Goal: Task Accomplishment & Management: Manage account settings

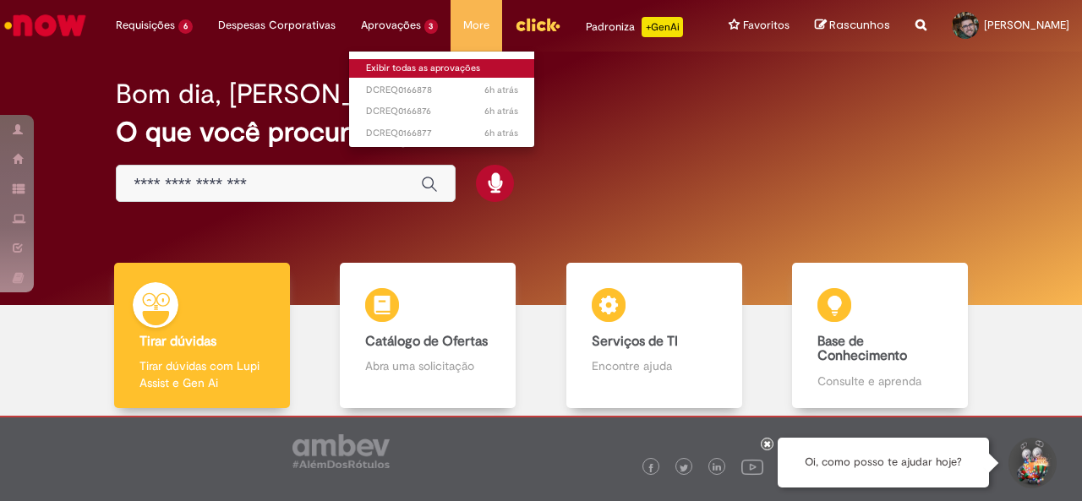
click at [382, 68] on link "Exibir todas as aprovações" at bounding box center [442, 68] width 186 height 19
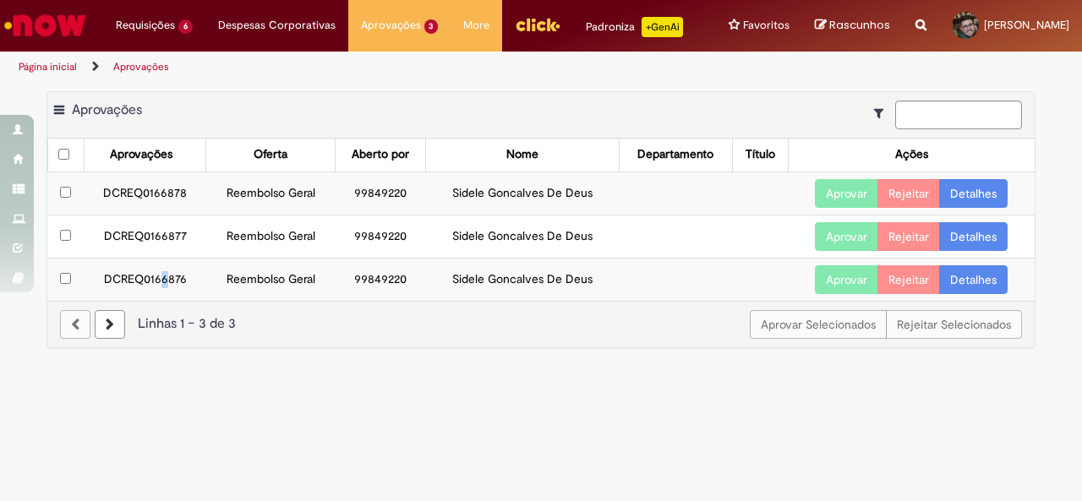
click at [163, 271] on td "DCREQ0166876" at bounding box center [145, 279] width 123 height 43
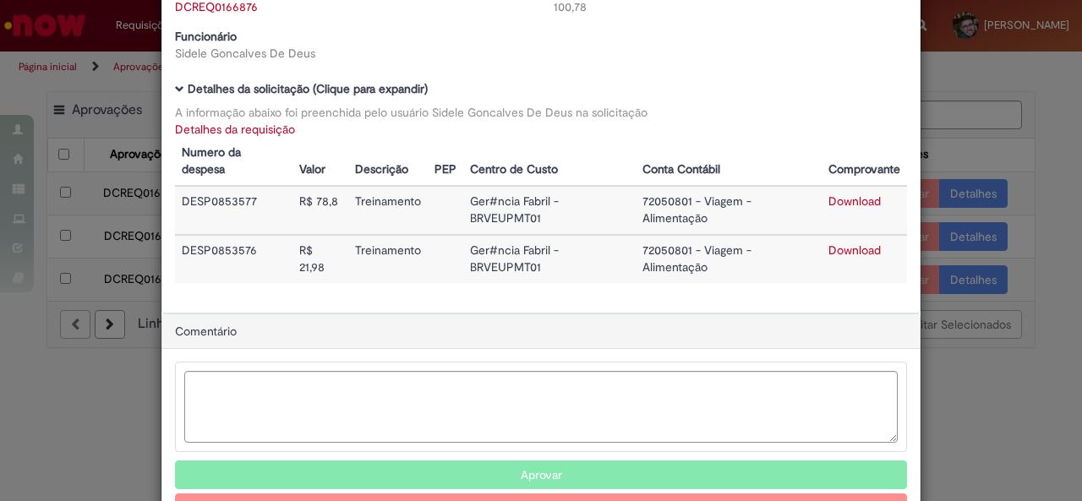
scroll to position [66, 0]
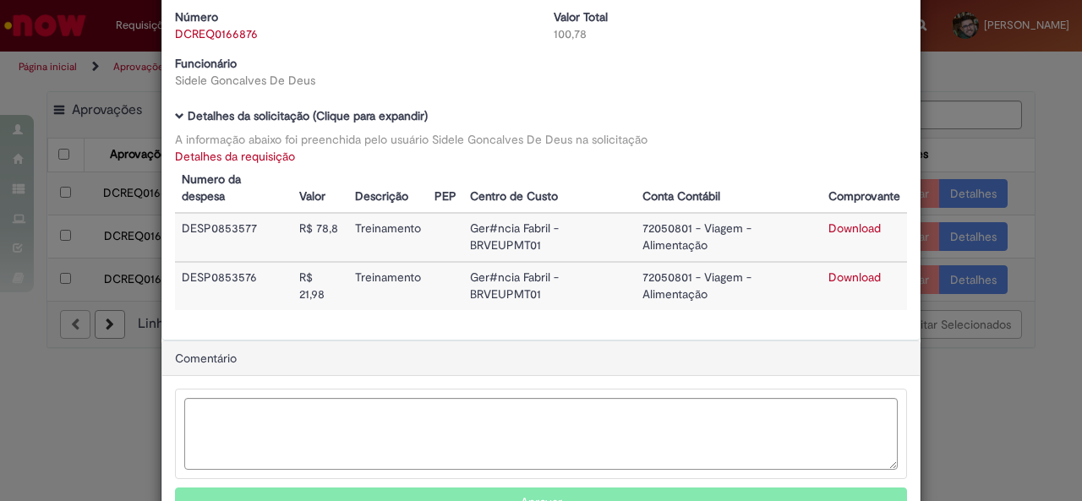
click at [838, 229] on link "Download" at bounding box center [854, 228] width 52 height 15
click at [847, 276] on link "Download" at bounding box center [854, 277] width 52 height 15
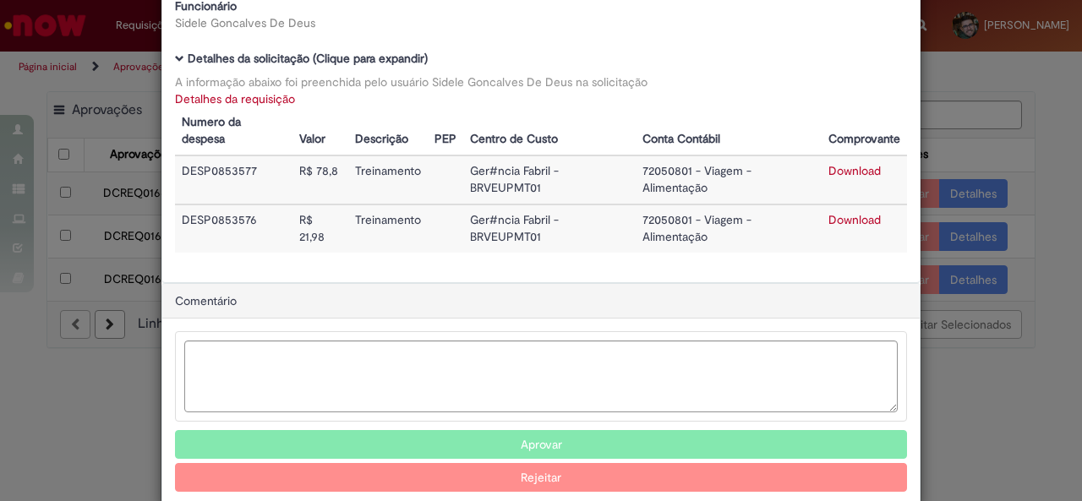
scroll to position [150, 0]
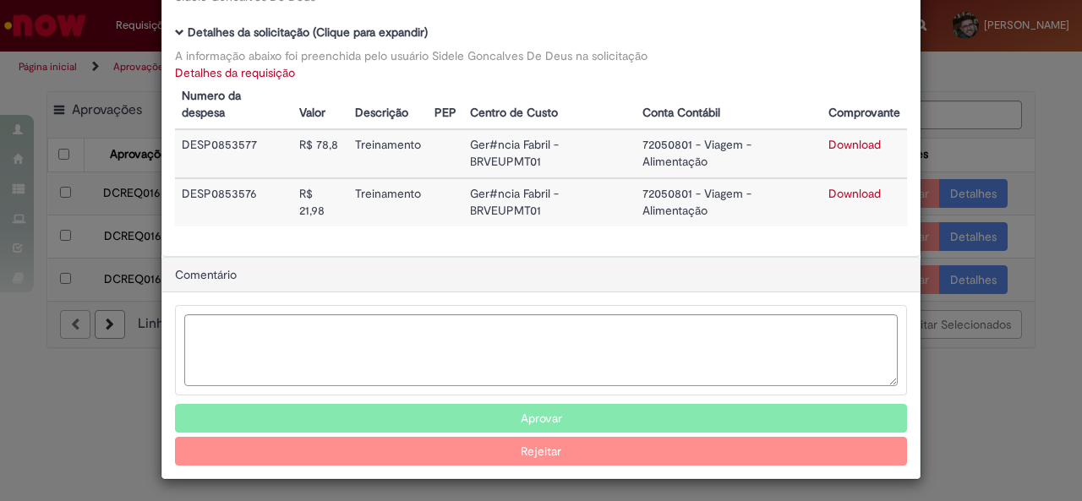
click at [502, 415] on button "Aprovar" at bounding box center [541, 418] width 732 height 29
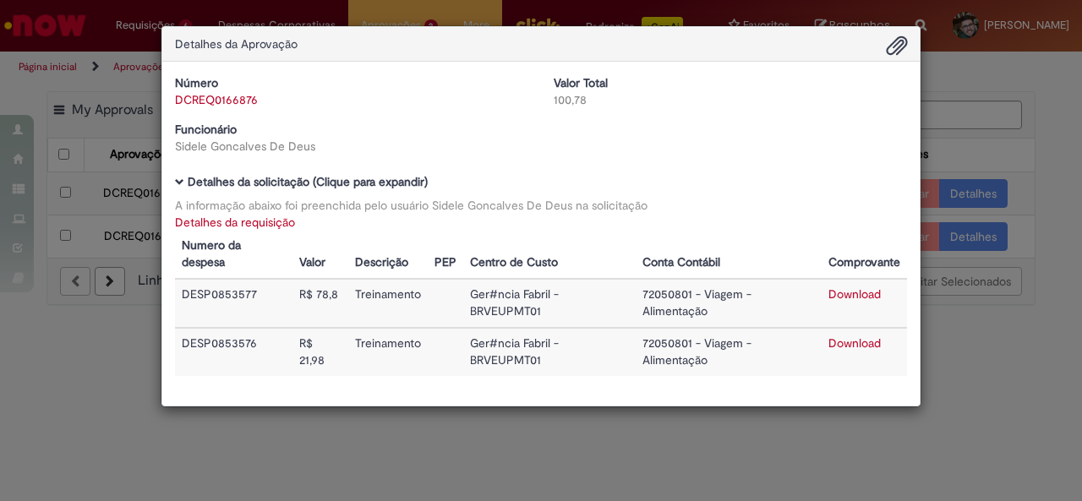
click at [974, 317] on div "Detalhes da Aprovação Número DCREQ0166876 Valor Total 100,78 Funcionário Sidele…" at bounding box center [541, 250] width 1082 height 501
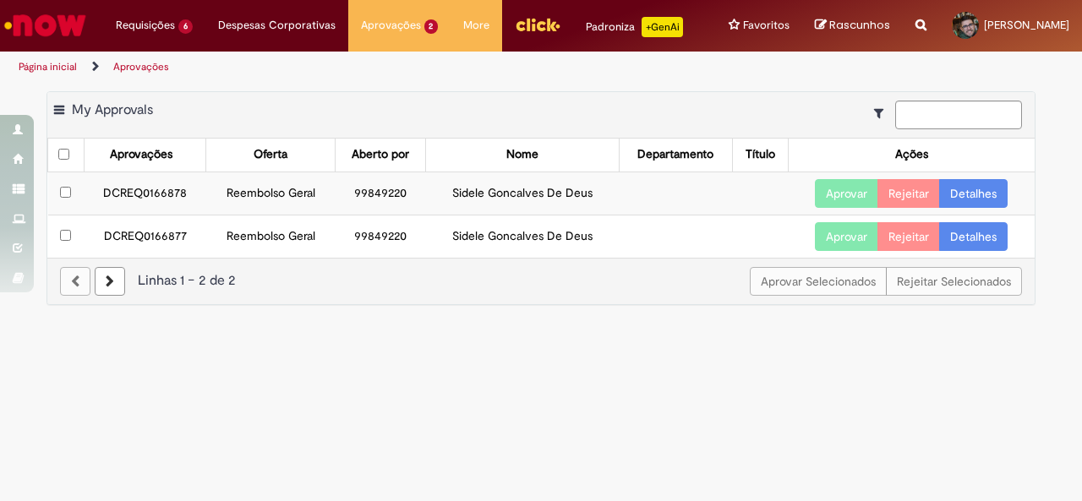
click at [160, 190] on td "DCREQ0166878" at bounding box center [145, 193] width 123 height 43
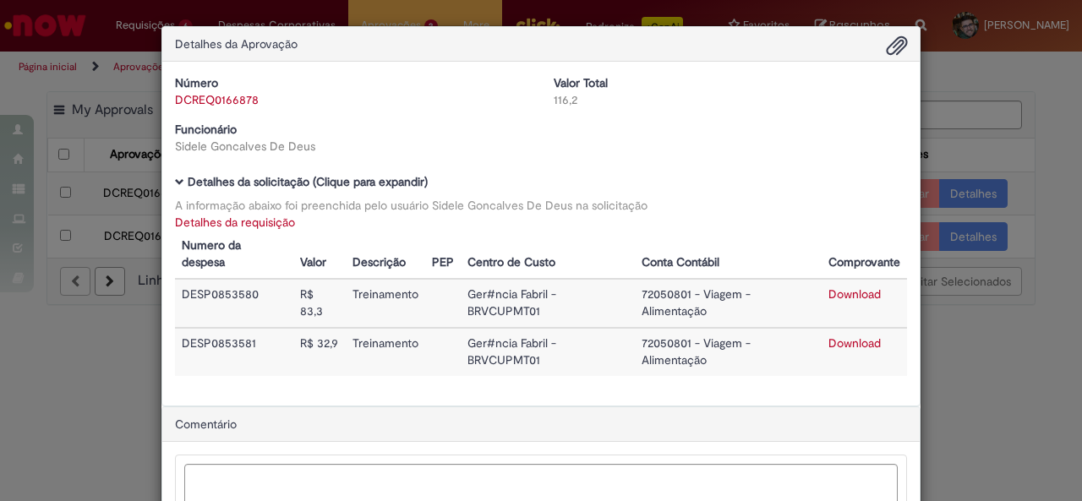
click at [849, 303] on td "Download" at bounding box center [864, 303] width 85 height 49
click at [850, 298] on link "Download" at bounding box center [854, 294] width 52 height 15
click at [855, 340] on link "Download" at bounding box center [854, 343] width 52 height 15
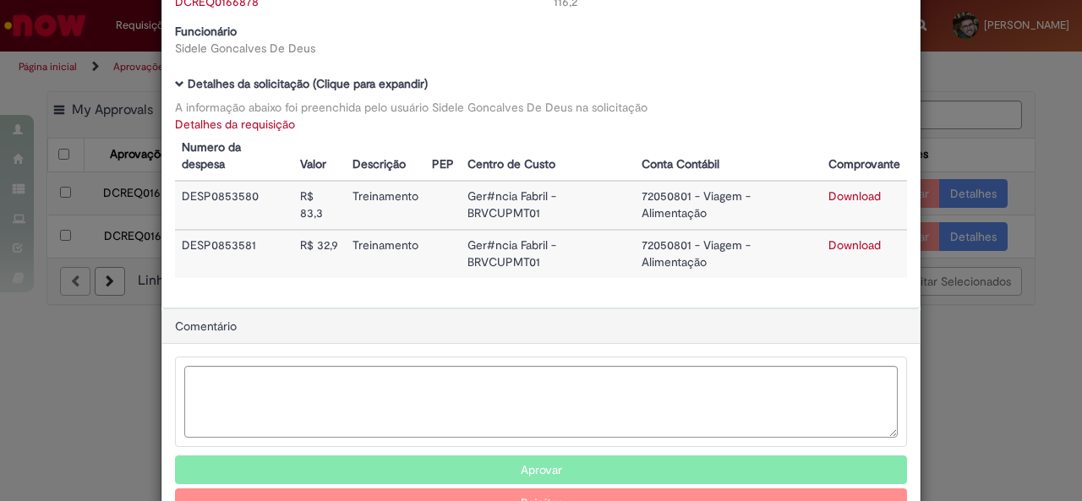
scroll to position [150, 0]
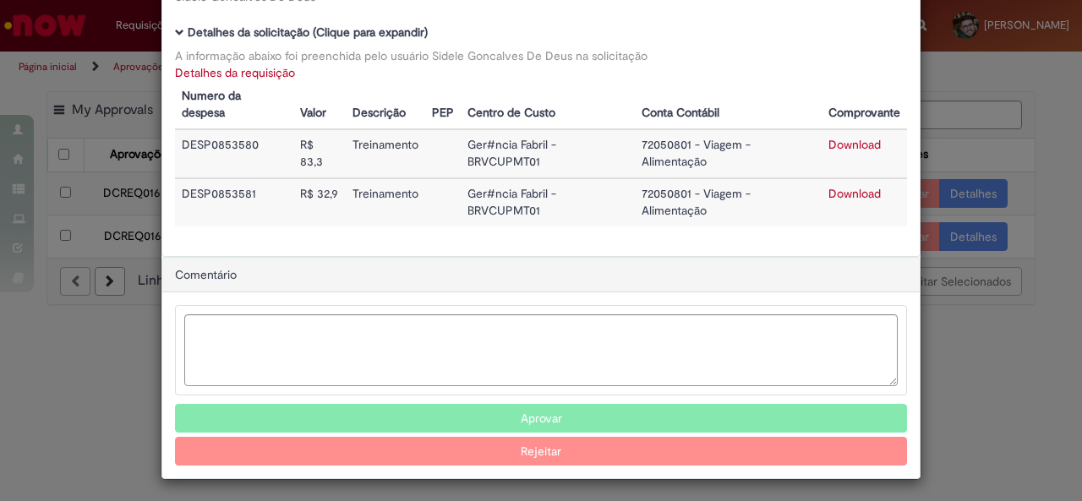
click at [478, 407] on button "Aprovar" at bounding box center [541, 418] width 732 height 29
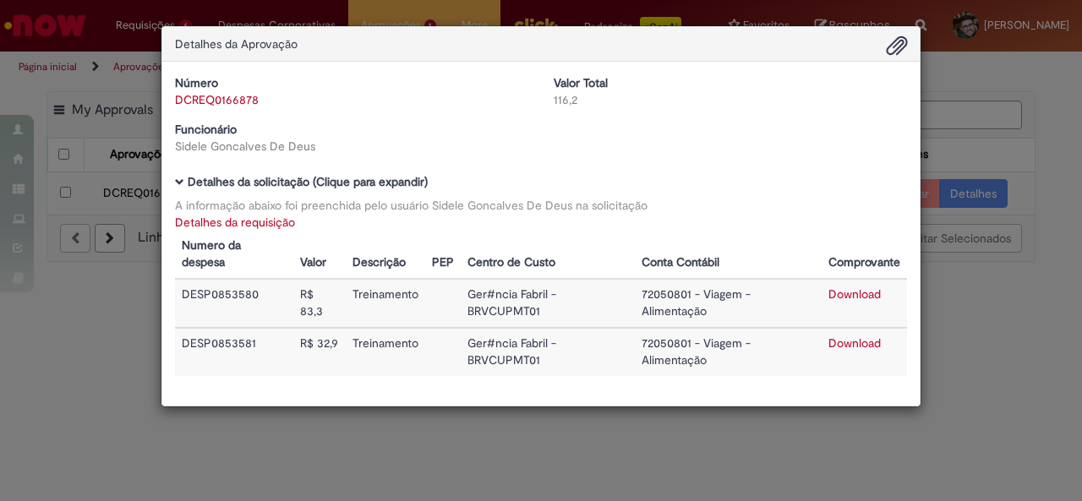
click at [940, 385] on div "Detalhes da Aprovação Número DCREQ0166878 Valor Total 116,2 Funcionário Sidele …" at bounding box center [541, 250] width 1082 height 501
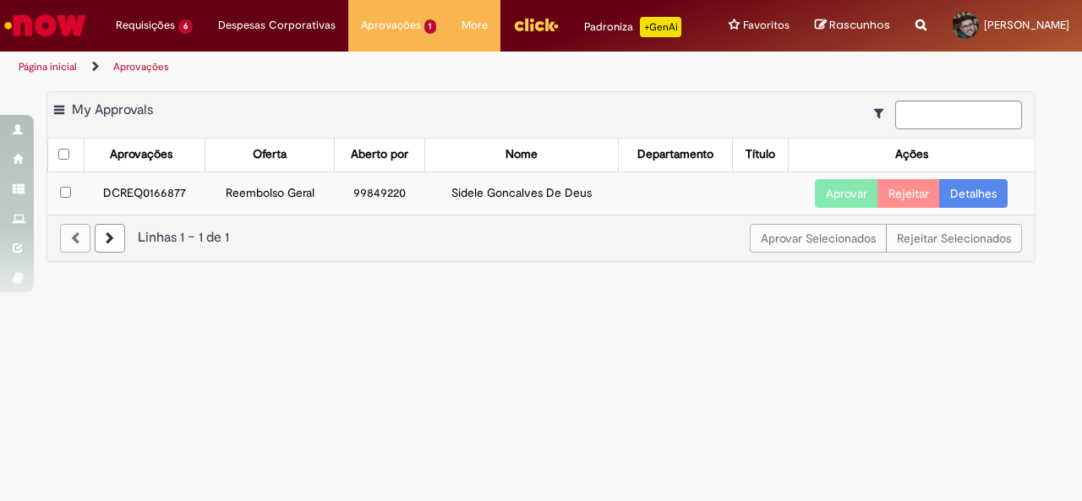
click at [148, 187] on td "DCREQ0166877" at bounding box center [145, 193] width 122 height 43
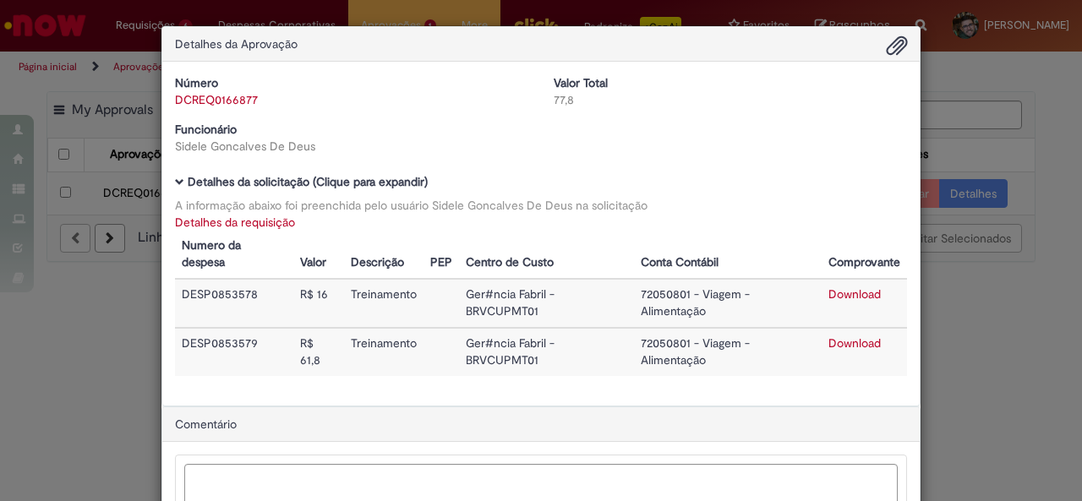
click at [854, 292] on link "Download" at bounding box center [854, 294] width 52 height 15
click at [846, 342] on link "Download" at bounding box center [854, 343] width 52 height 15
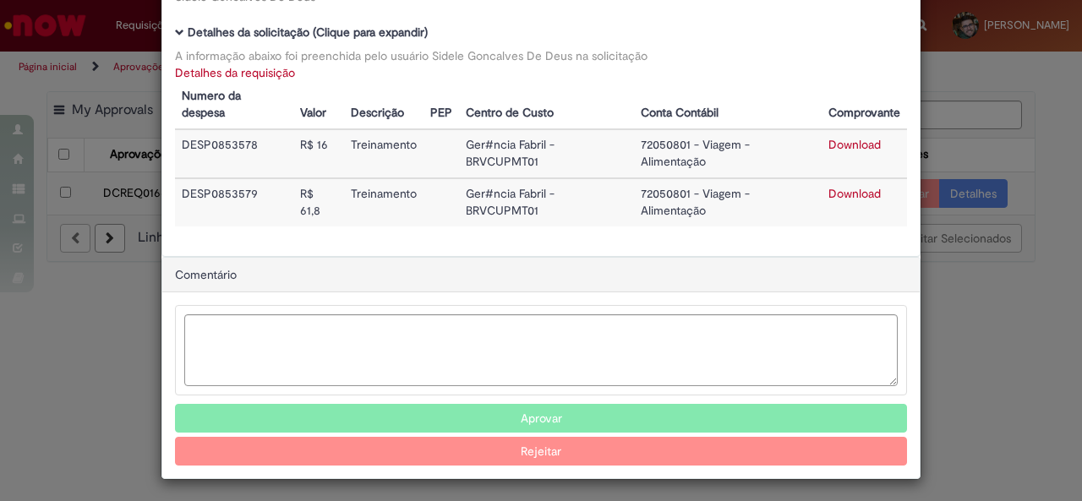
click at [979, 378] on div "Detalhes da Aprovação Número DCREQ0166877 Valor Total 77,8 Funcionário Sidele G…" at bounding box center [541, 250] width 1082 height 501
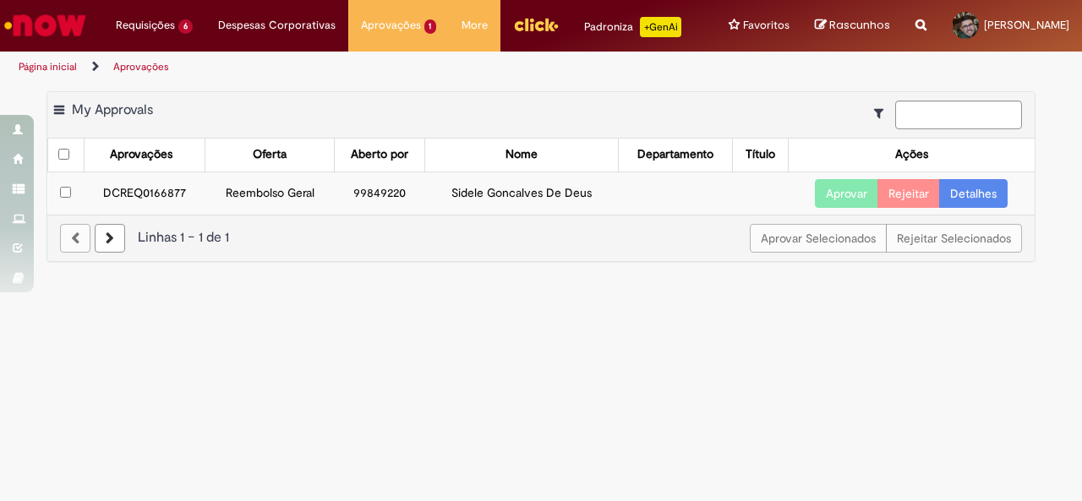
click at [840, 190] on button "Aprovar" at bounding box center [846, 193] width 63 height 29
